Goal: Task Accomplishment & Management: Use online tool/utility

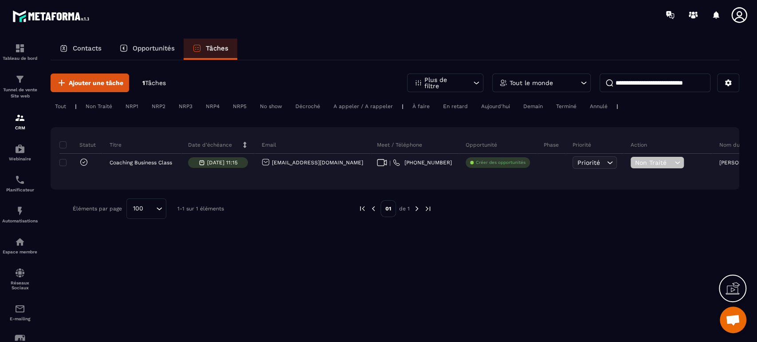
click at [635, 162] on span "Non Traité" at bounding box center [653, 162] width 37 height 7
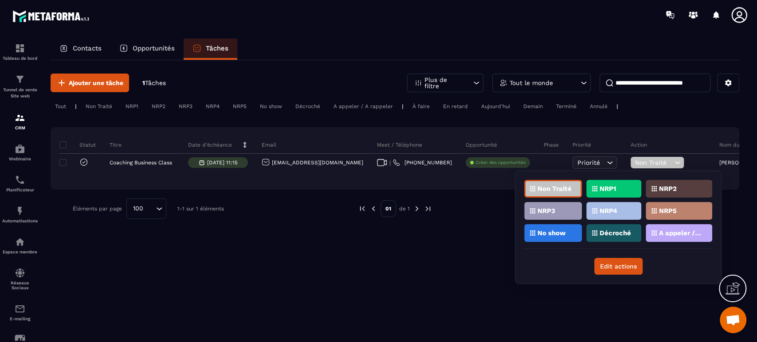
click at [635, 162] on span "Non Traité" at bounding box center [653, 162] width 37 height 7
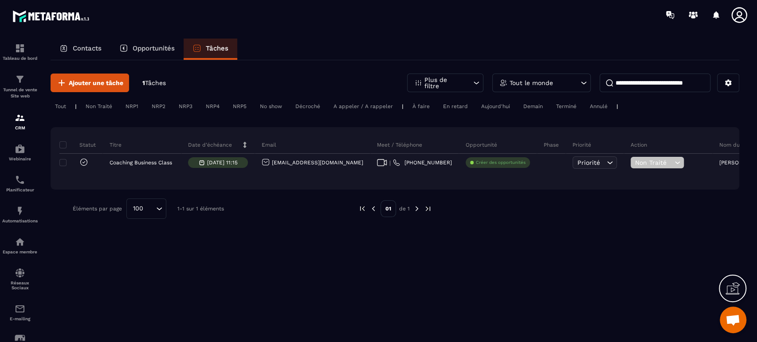
click at [62, 162] on span at bounding box center [62, 162] width 7 height 7
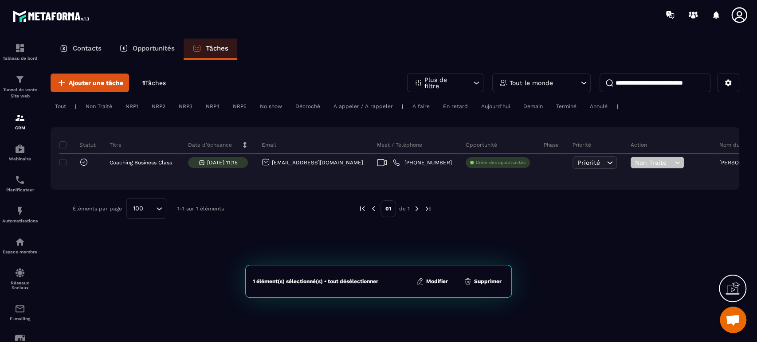
click at [494, 281] on button "Supprimer" at bounding box center [482, 281] width 43 height 9
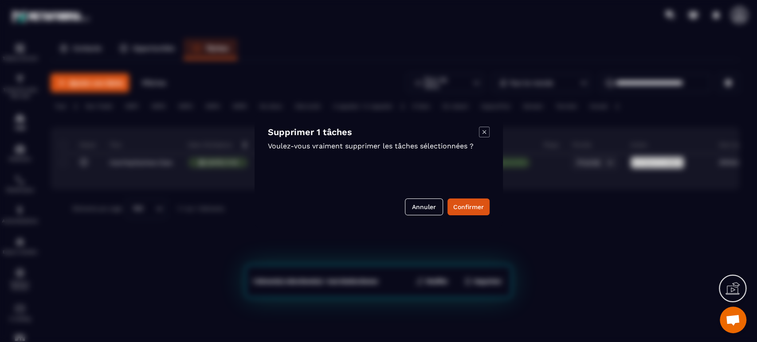
click at [481, 207] on button "Confirmer" at bounding box center [469, 207] width 42 height 17
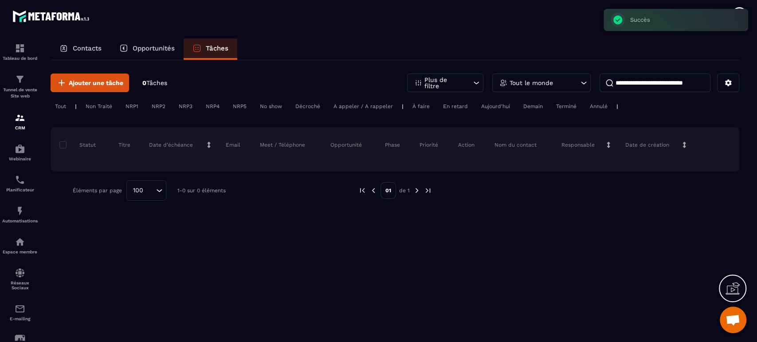
click at [150, 50] on p "Opportunités" at bounding box center [154, 48] width 42 height 8
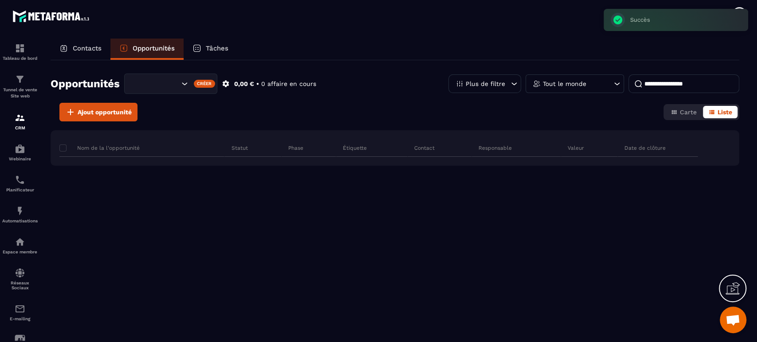
click at [208, 49] on p "Tâches" at bounding box center [217, 48] width 23 height 8
